Goal: Transaction & Acquisition: Purchase product/service

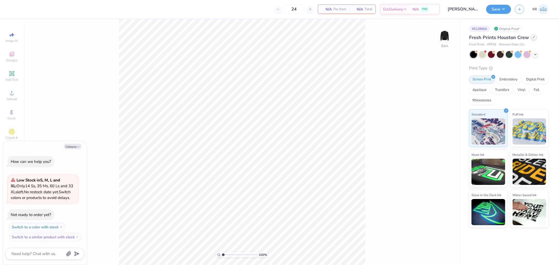
click at [531, 38] on div at bounding box center [533, 37] width 6 height 6
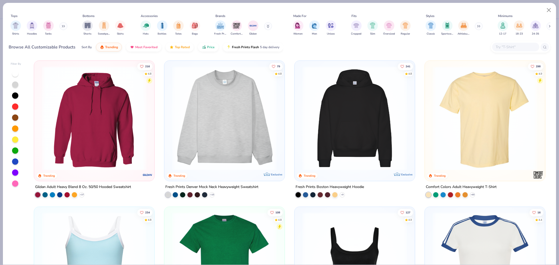
type textarea "x"
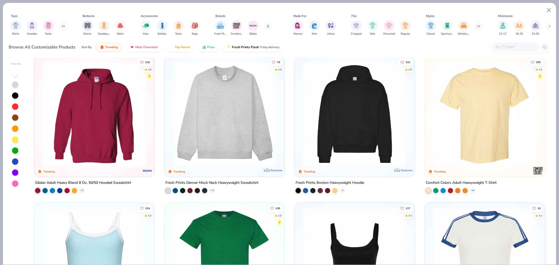
scroll to position [87, 0]
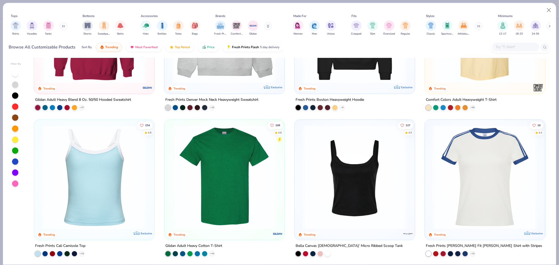
click at [502, 44] on input "text" at bounding box center [515, 47] width 40 height 6
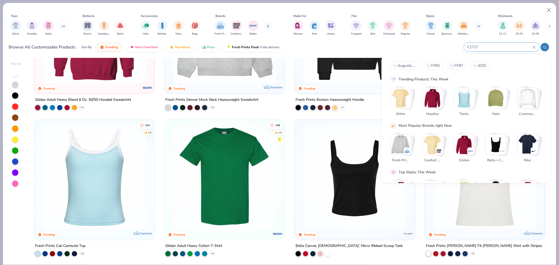
type input "C1717"
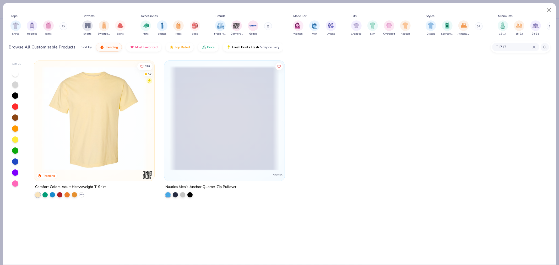
click at [100, 140] on img at bounding box center [94, 118] width 110 height 104
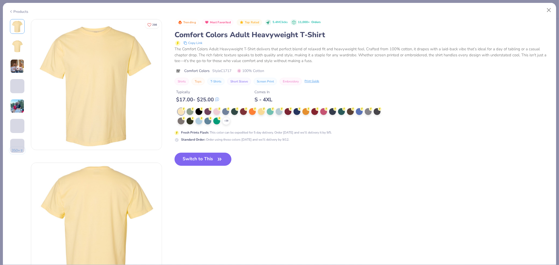
click at [223, 121] on div "+ 38" at bounding box center [226, 121] width 8 height 8
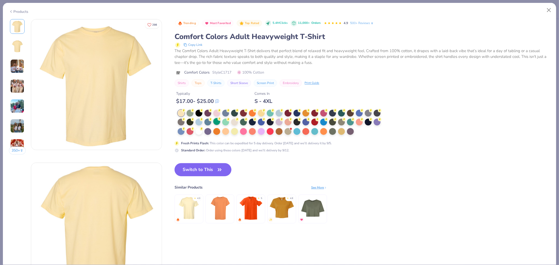
click at [215, 122] on div at bounding box center [216, 121] width 7 height 7
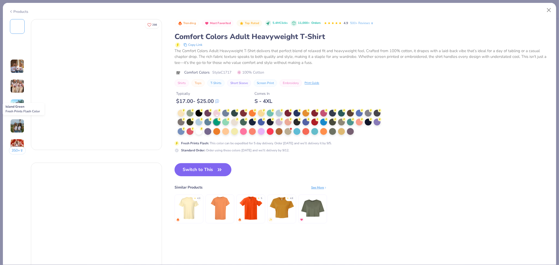
type textarea "x"
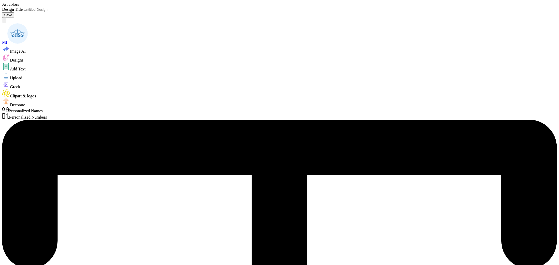
type textarea "x"
type input "4.72"
type input "4.88"
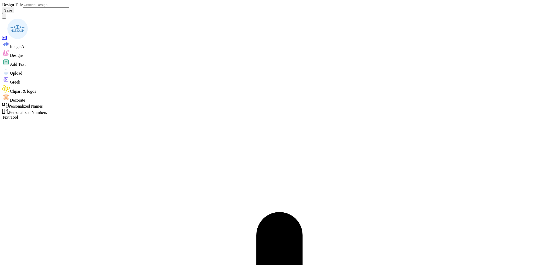
scroll to position [4, 1]
type textarea "x"
